Goal: Contribute content

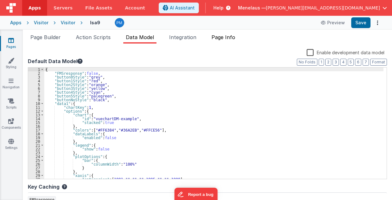
click at [224, 37] on span "Page Info" at bounding box center [224, 37] width 24 height 6
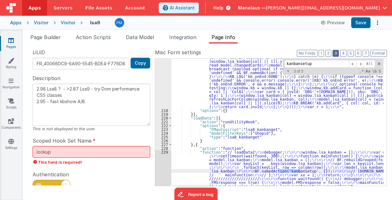
click at [339, 52] on button "3" at bounding box center [336, 53] width 6 height 7
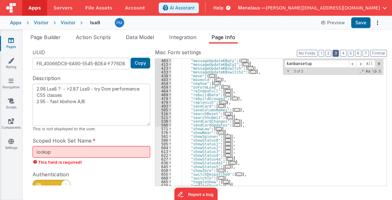
scroll to position [107, 0]
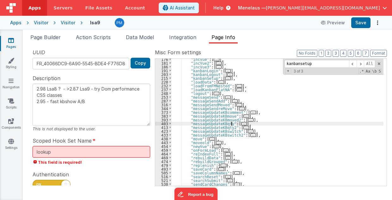
click at [241, 124] on span "..." at bounding box center [244, 123] width 6 height 3
click at [234, 124] on div ""incVue" : [ ... ] , "incVue2" : [ ... ] , "incVue3" : [ ... ] , "kanbanLogin" …" at bounding box center [277, 125] width 212 height 135
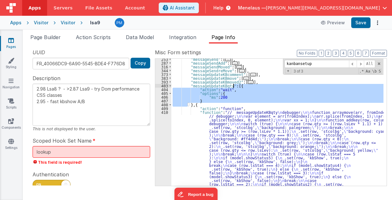
scroll to position [145, 0]
click at [253, 157] on div ""messageSend" : [ ... ] , "messageSendAdd" : [ ... ] , "messageSendMoved" : [ .…" at bounding box center [277, 199] width 212 height 283
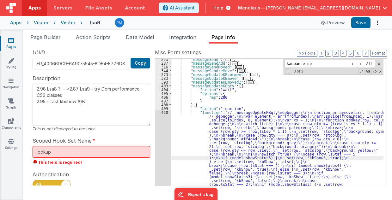
scroll to position [225, 0]
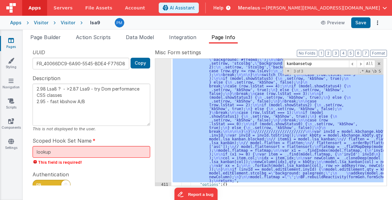
click at [163, 147] on div "410" at bounding box center [163, 107] width 16 height 152
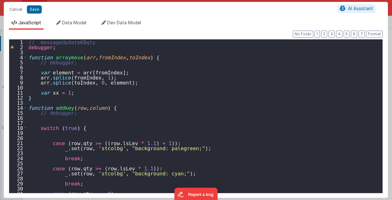
click at [28, 56] on div "// messageUpdateKBqty debugger ; function arraymove ( arr , fromIndex , toIndex…" at bounding box center [203, 122] width 353 height 164
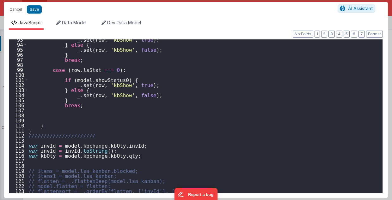
scroll to position [481, 0]
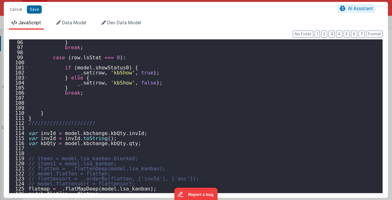
click at [102, 123] on div "} break ; case ( row . lsStat === 0 ) : if ( model . showStatus0 ) { _ . set ( …" at bounding box center [203, 122] width 353 height 164
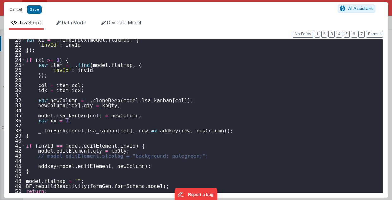
scroll to position [99, 0]
click at [72, 189] on div "var x1 = _ . findIndex ( model . flatmap , { 'invId' : invId }) ; if ( x1 >= 0 …" at bounding box center [202, 119] width 355 height 164
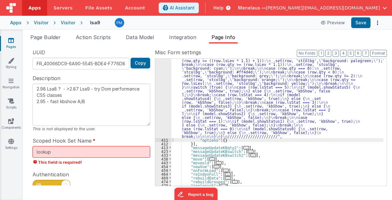
scroll to position [250, 0]
click at [243, 149] on span "..." at bounding box center [246, 147] width 6 height 3
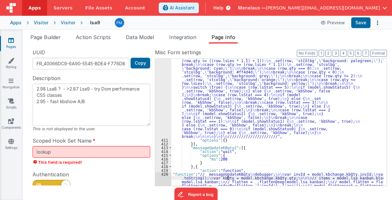
click at [228, 179] on div ""function" : "// messageUpdateKBqty \n debugger; \n\n\n\n var invId = model.kbc…" at bounding box center [277, 202] width 212 height 393
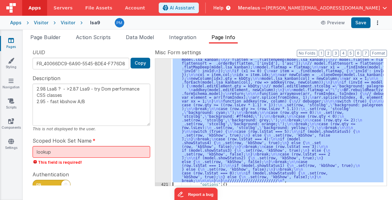
scroll to position [373, 0]
click at [159, 156] on div "420" at bounding box center [163, 116] width 16 height 133
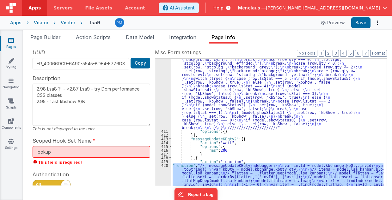
scroll to position [259, 0]
click at [219, 89] on div ""function" : "// messageUpdateKBqty \n debugger; \n\n\n\n var invId = model.kbc…" at bounding box center [277, 193] width 212 height 393
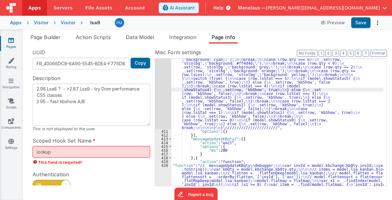
click at [156, 95] on div "410" at bounding box center [163, 63] width 16 height 133
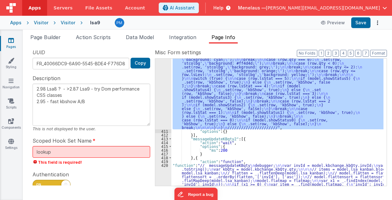
click at [194, 102] on div ""function" : "// messageUpdateKBqty \n debugger; \n\n\n\n var invId = model.kbc…" at bounding box center [277, 122] width 212 height 127
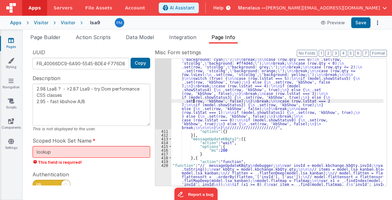
click at [167, 96] on div "410" at bounding box center [163, 63] width 16 height 133
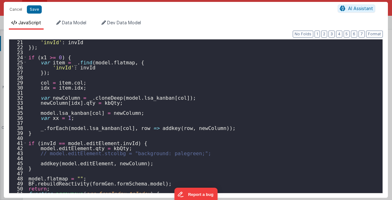
scroll to position [126, 0]
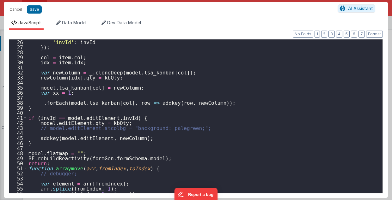
click at [30, 101] on div "'invId' : invId }) ; col = item . col ; idx = item . idx ; var newColumn = _ . …" at bounding box center [203, 122] width 353 height 164
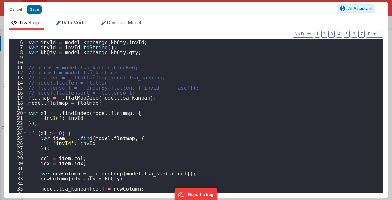
scroll to position [0, 0]
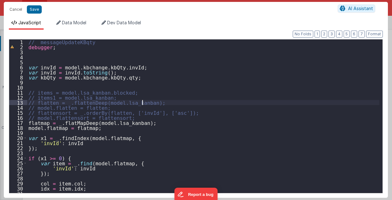
click at [196, 101] on div "// messageUpdateKBqty debugger ; var invId = model . [GEOGRAPHIC_DATA] . kbQty …" at bounding box center [203, 122] width 353 height 164
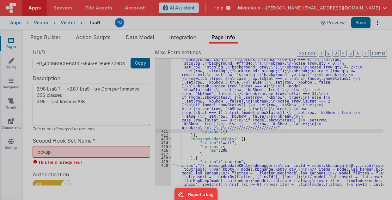
type textarea "2.98 Lsa8 ? - >2.87 Lsa9 - try Dom performance CSS classes 2.95 - fast kbshow A…"
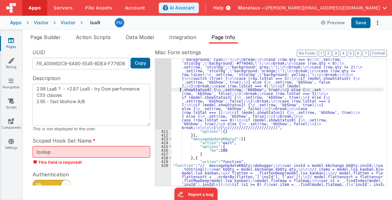
click at [180, 91] on div ""function" : "// messageUpdateKBqty \n debugger; \n\n\n\n var invId = model.kbc…" at bounding box center [277, 193] width 212 height 393
click at [160, 97] on div "410" at bounding box center [163, 63] width 16 height 133
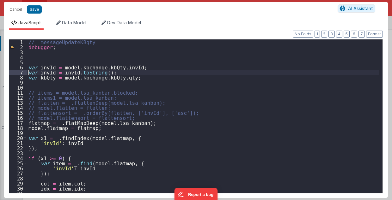
click at [29, 71] on div "// messageUpdateKBqty debugger ; var invId = model . [GEOGRAPHIC_DATA] . kbQty …" at bounding box center [203, 122] width 353 height 164
drag, startPoint x: 10, startPoint y: 10, endPoint x: 136, endPoint y: 83, distance: 145.0
click at [10, 10] on button "Cancel" at bounding box center [15, 9] width 19 height 9
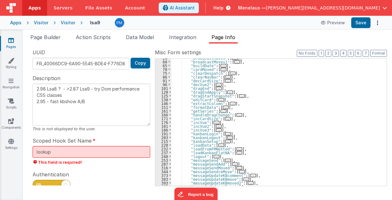
scroll to position [57, 0]
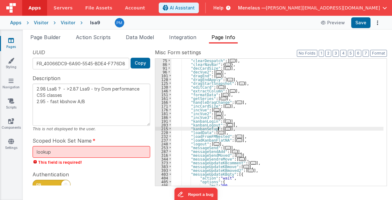
click at [225, 129] on span "..." at bounding box center [228, 128] width 6 height 3
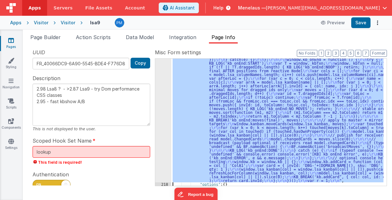
scroll to position [472, 0]
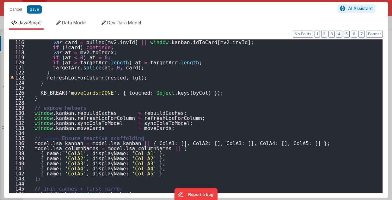
scroll to position [594, 0]
